Goal: Information Seeking & Learning: Learn about a topic

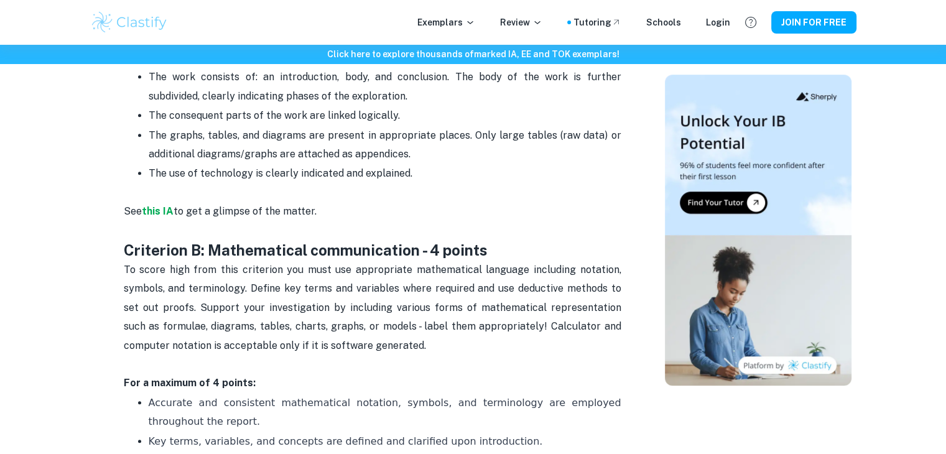
scroll to position [783, 0]
drag, startPoint x: 472, startPoint y: 215, endPoint x: 398, endPoint y: 204, distance: 74.3
click at [398, 204] on p "See this IA to get a glimpse of the matter." at bounding box center [373, 220] width 498 height 38
click at [154, 217] on p "See this IA to get a glimpse of the matter." at bounding box center [373, 220] width 498 height 38
click at [167, 211] on strong "this IA" at bounding box center [158, 210] width 32 height 12
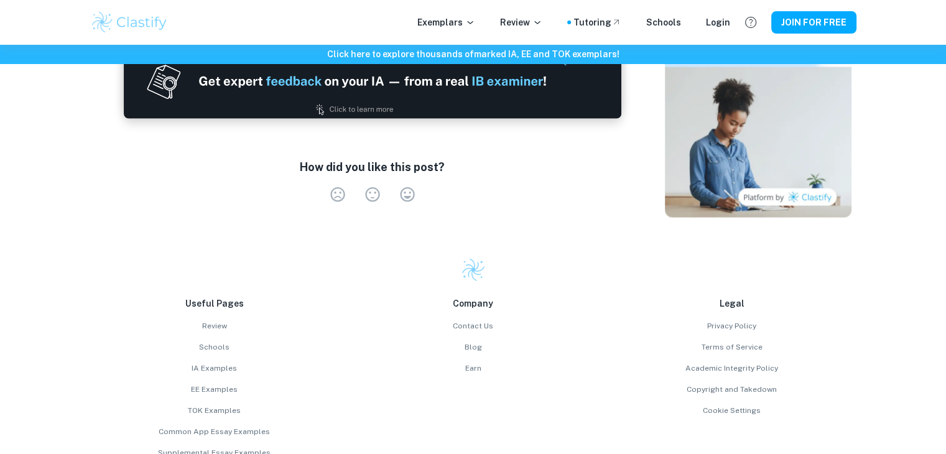
scroll to position [3014, 0]
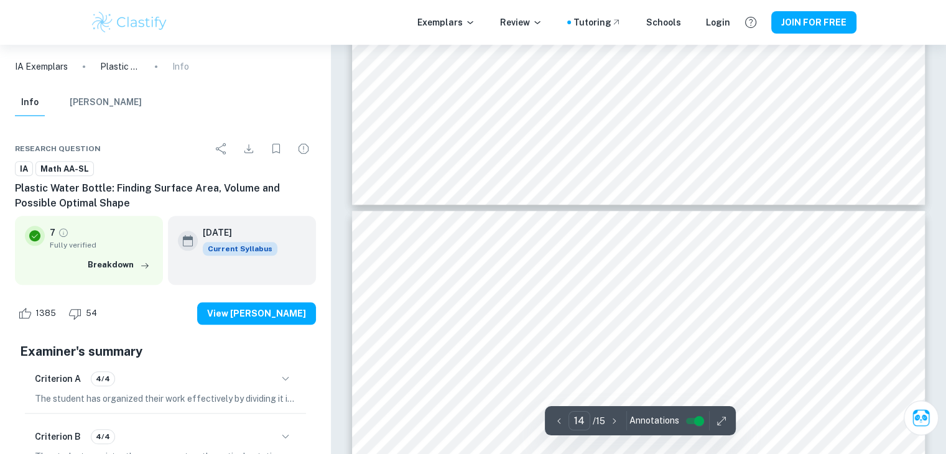
scroll to position [10746, 0]
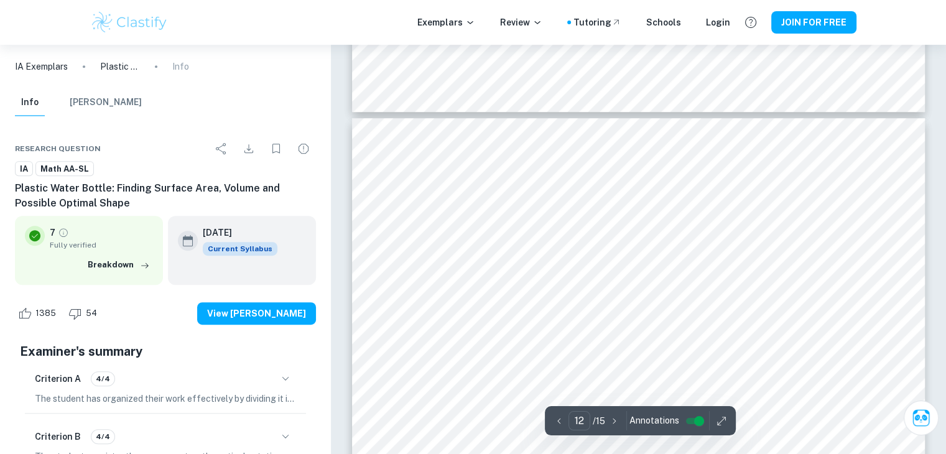
type input "13"
